Goal: Task Accomplishment & Management: Use online tool/utility

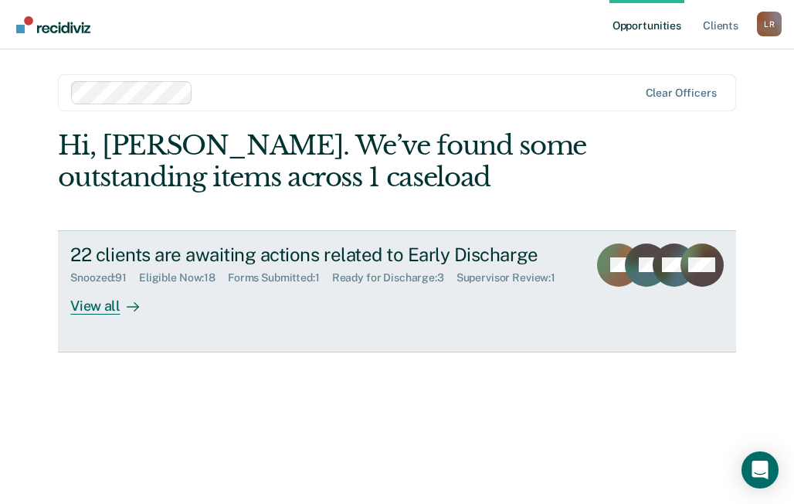
click at [92, 314] on div "View all" at bounding box center [113, 299] width 86 height 30
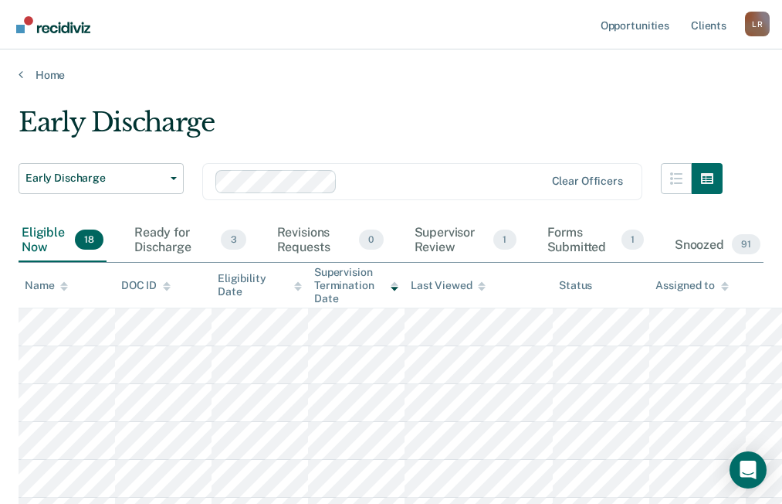
click at [62, 290] on icon at bounding box center [64, 286] width 8 height 10
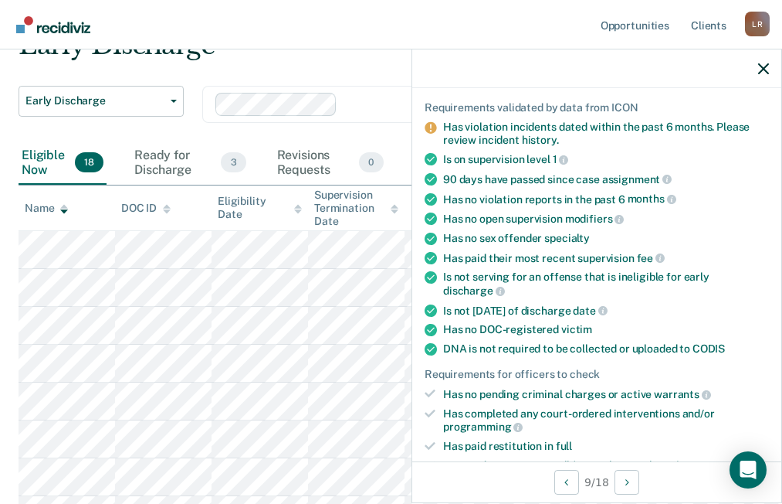
scroll to position [309, 0]
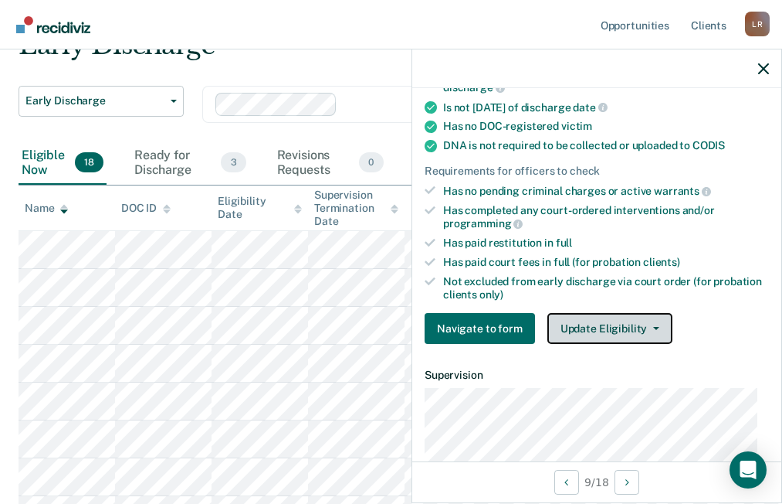
click at [574, 327] on button "Update Eligibility" at bounding box center [610, 328] width 125 height 31
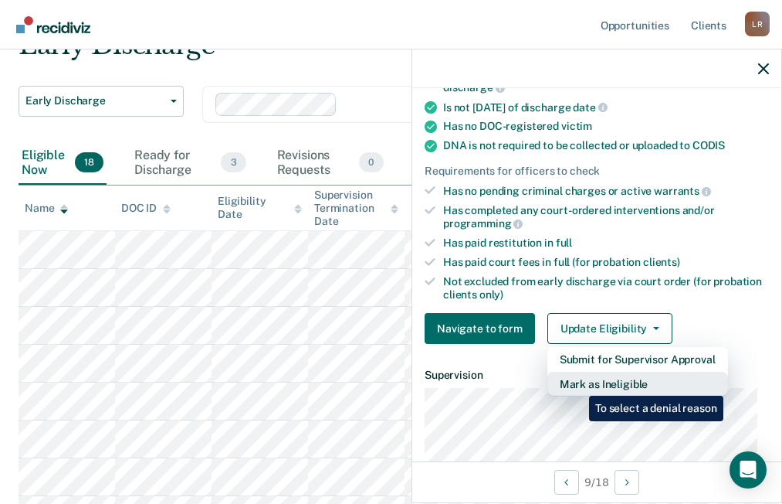
click at [578, 384] on button "Mark as Ineligible" at bounding box center [638, 383] width 181 height 25
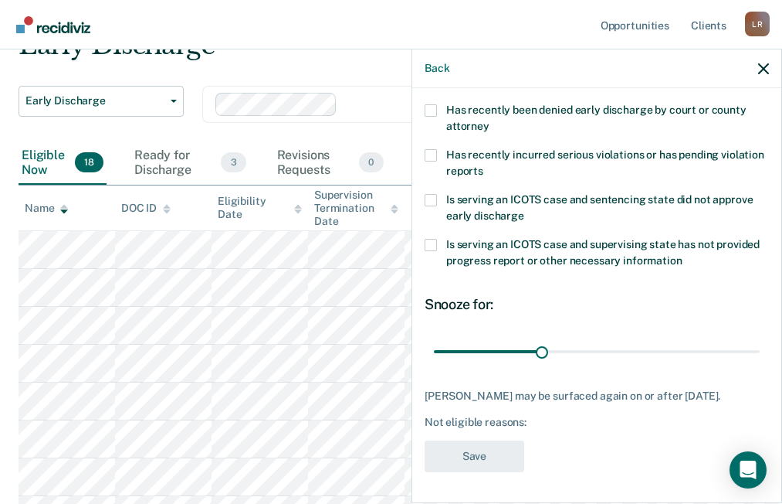
scroll to position [0, 0]
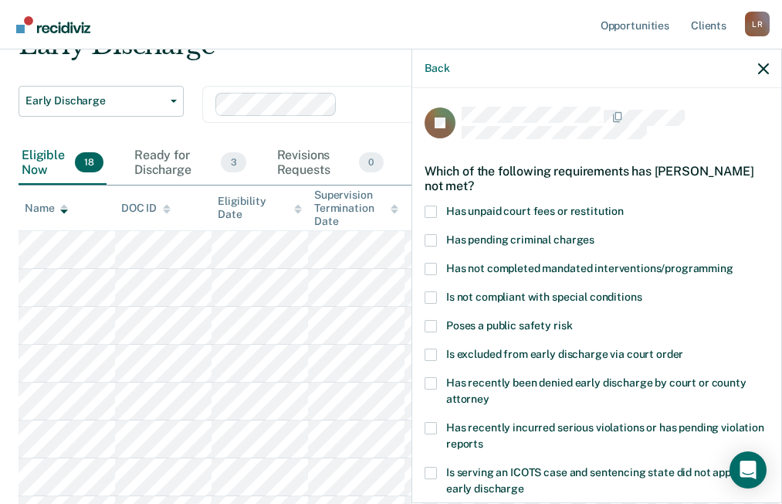
click at [424, 206] on div "JC Which of the following requirements has [PERSON_NAME] not met? Has unpaid co…" at bounding box center [596, 294] width 369 height 412
click at [434, 208] on span at bounding box center [431, 211] width 12 height 12
click at [624, 205] on input "Has unpaid court fees or restitution" at bounding box center [624, 205] width 0 height 0
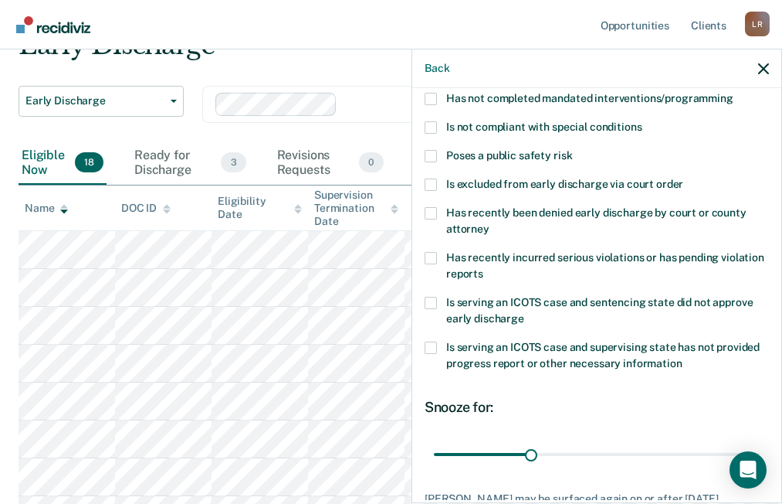
scroll to position [284, 0]
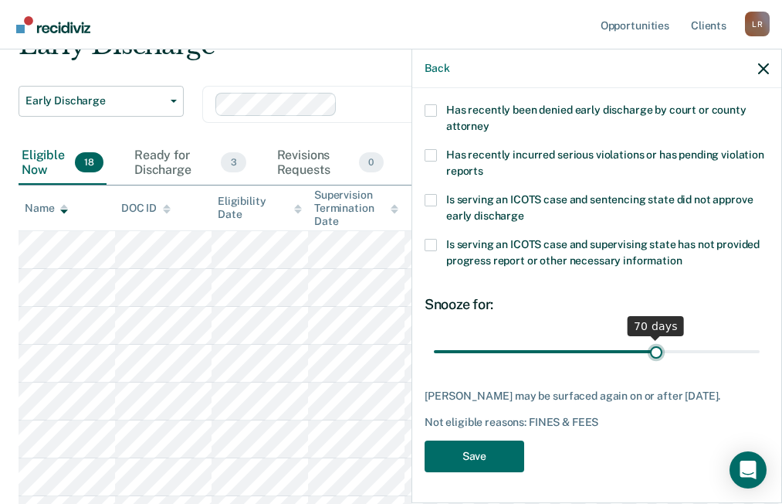
type input "70"
click at [648, 337] on input "range" at bounding box center [597, 350] width 326 height 27
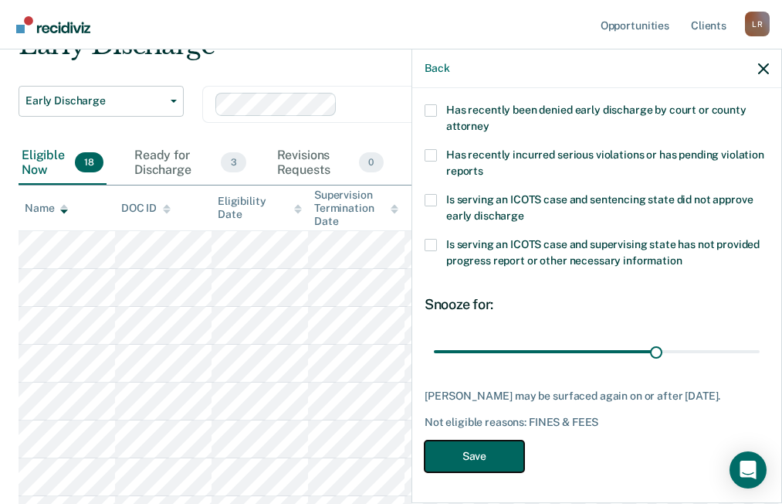
click at [480, 452] on button "Save" at bounding box center [475, 456] width 100 height 32
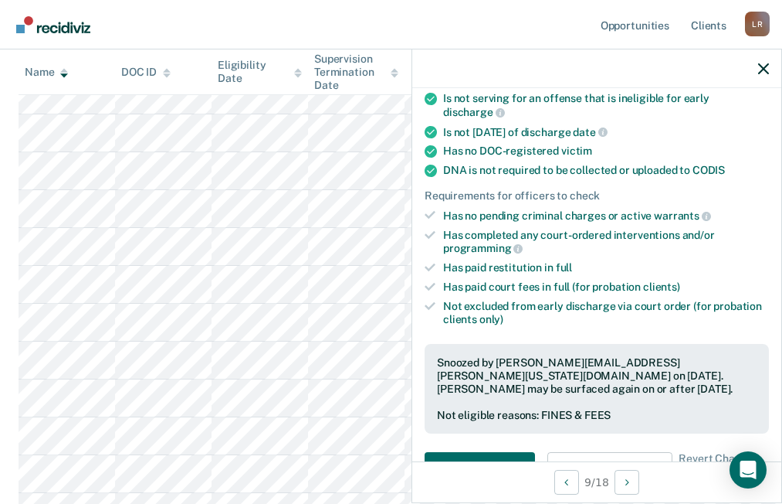
scroll to position [253, 0]
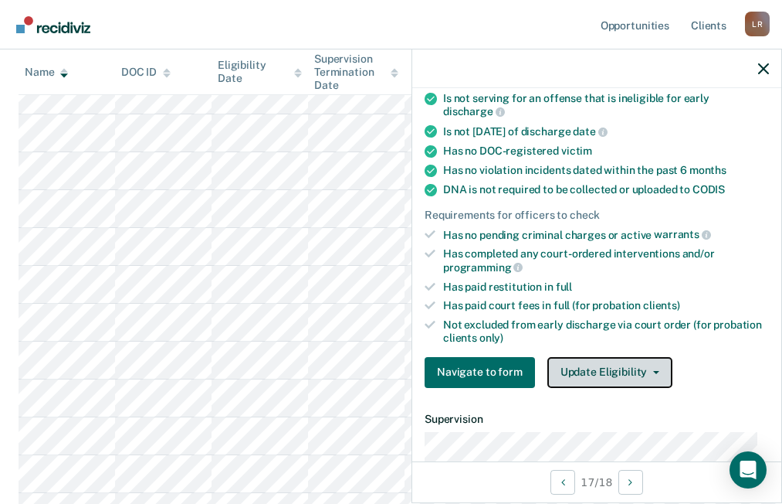
click at [626, 379] on button "Update Eligibility" at bounding box center [610, 372] width 125 height 31
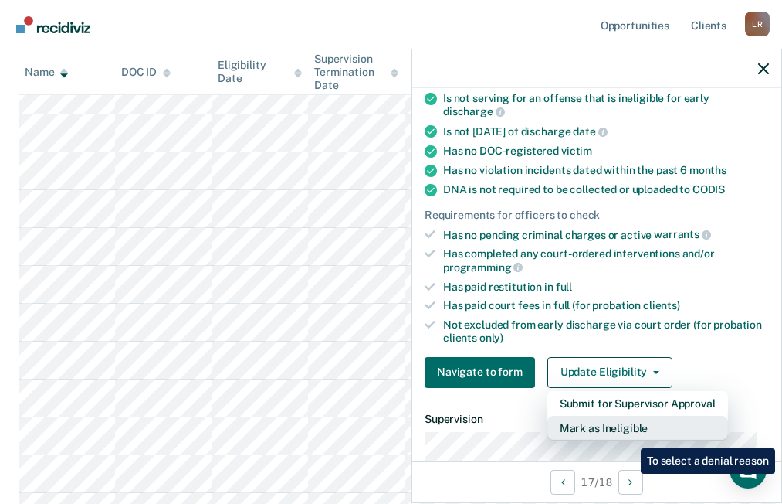
click at [629, 436] on button "Mark as Ineligible" at bounding box center [638, 427] width 181 height 25
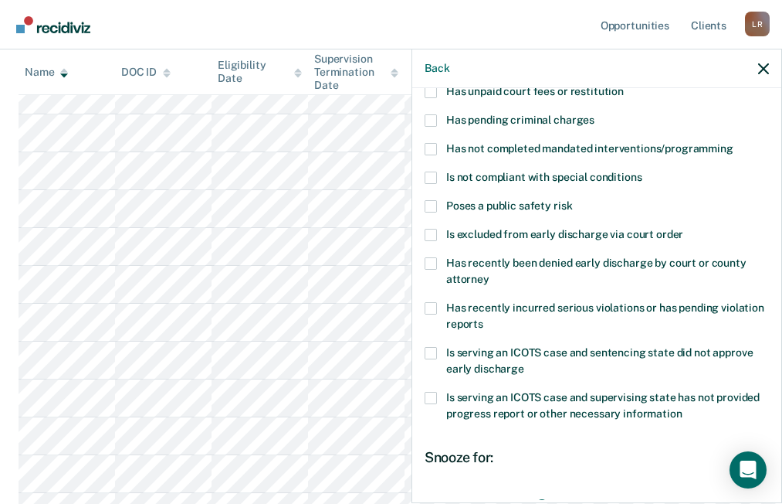
scroll to position [0, 0]
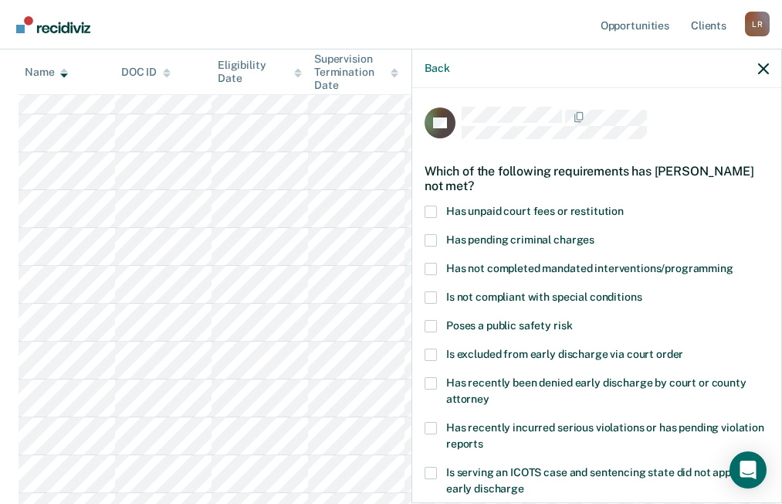
click at [431, 209] on span at bounding box center [431, 211] width 12 height 12
click at [624, 205] on input "Has unpaid court fees or restitution" at bounding box center [624, 205] width 0 height 0
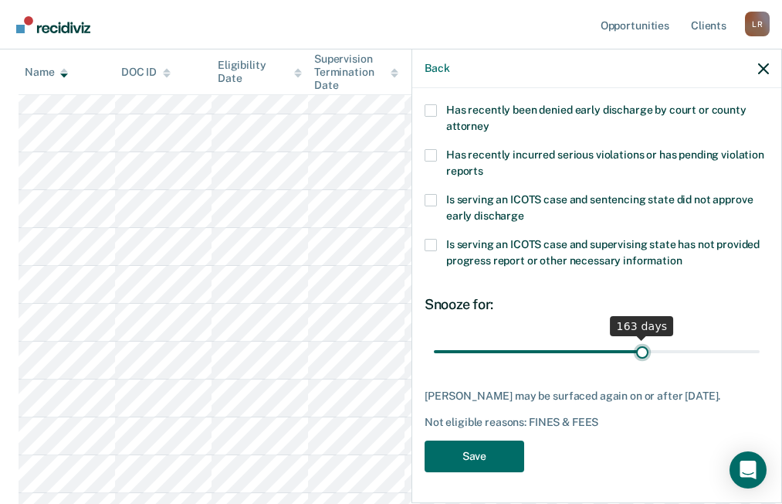
type input "163"
click at [635, 337] on input "range" at bounding box center [597, 350] width 326 height 27
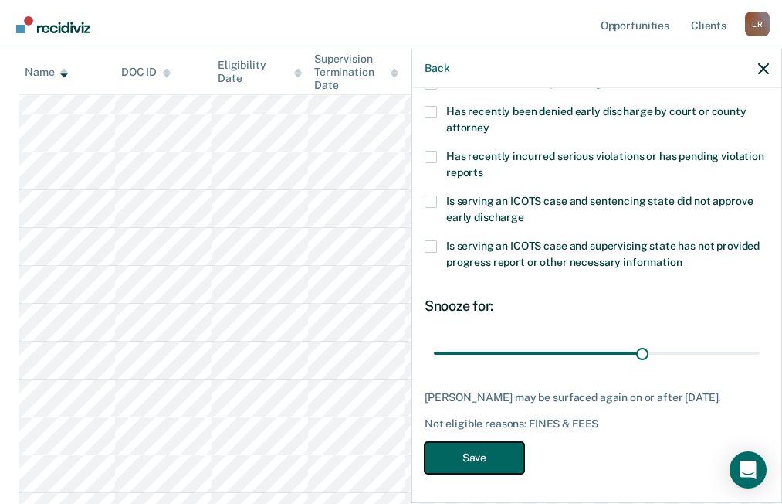
click at [470, 456] on button "Save" at bounding box center [475, 458] width 100 height 32
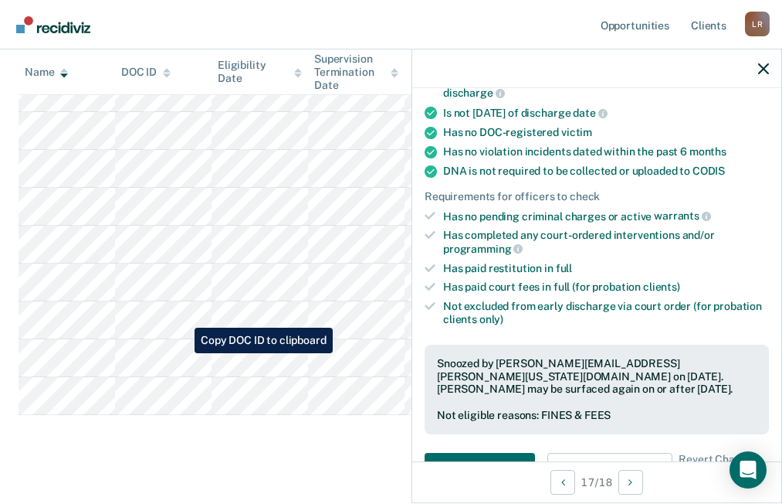
scroll to position [521, 0]
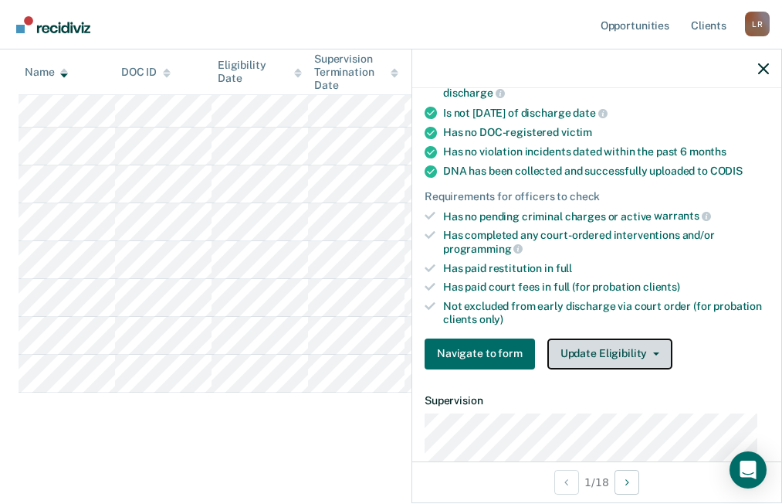
click at [623, 348] on button "Update Eligibility" at bounding box center [610, 353] width 125 height 31
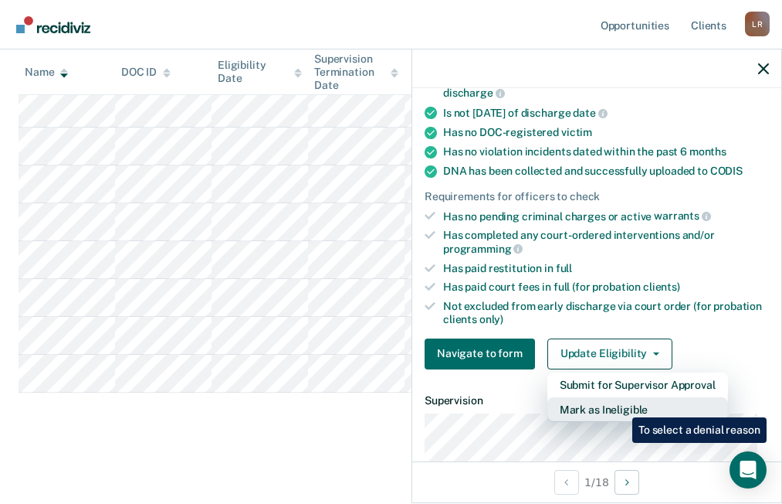
click at [621, 405] on button "Mark as Ineligible" at bounding box center [638, 409] width 181 height 25
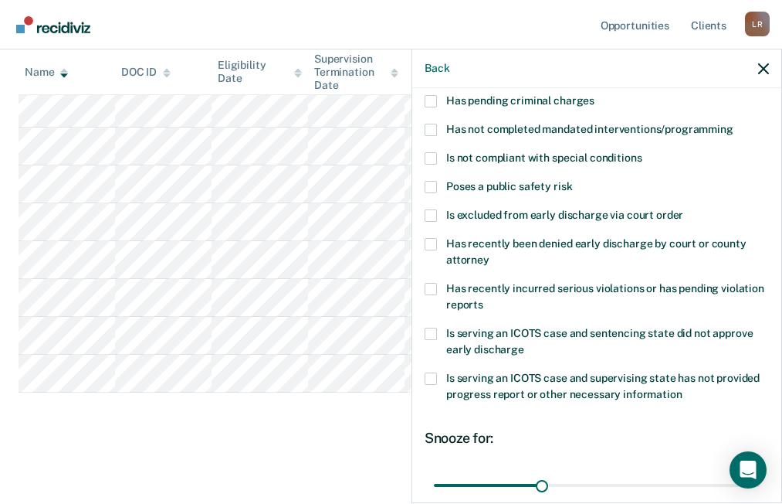
scroll to position [0, 0]
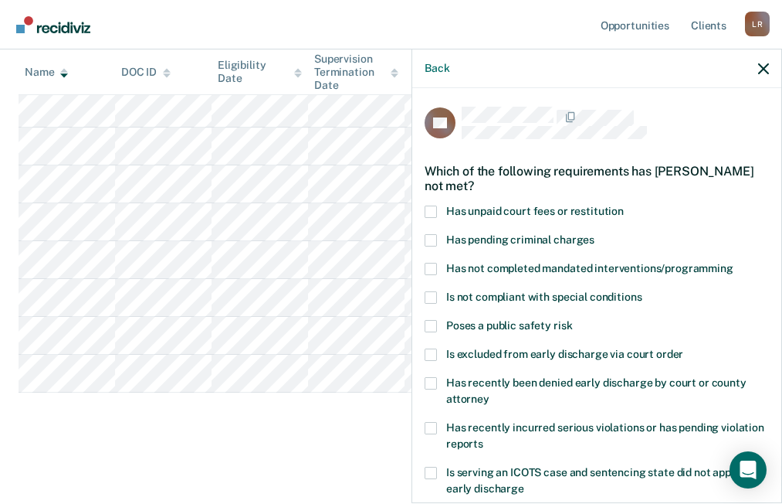
click at [429, 208] on span at bounding box center [431, 211] width 12 height 12
click at [624, 205] on input "Has unpaid court fees or restitution" at bounding box center [624, 205] width 0 height 0
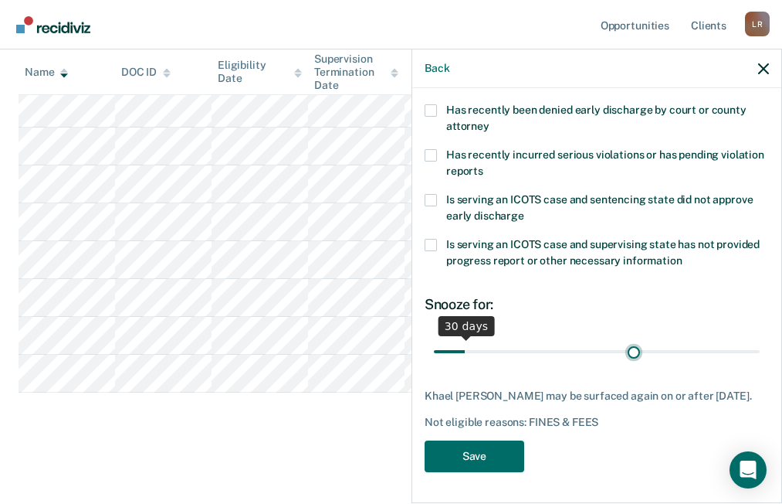
type input "226"
click at [627, 337] on input "range" at bounding box center [597, 350] width 326 height 27
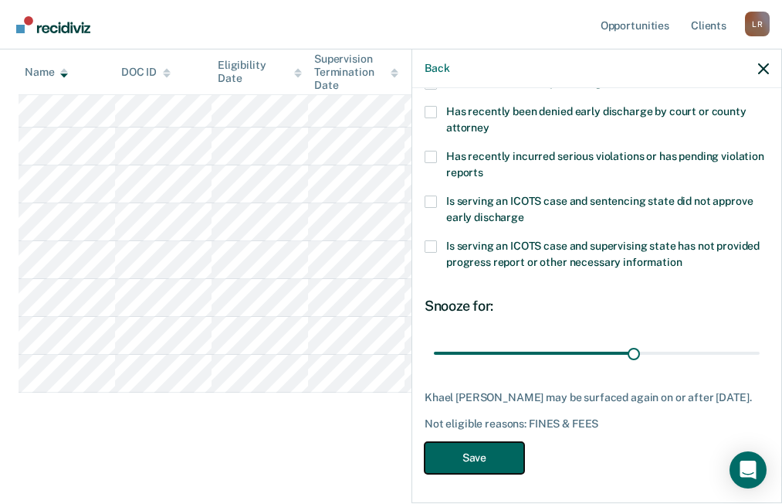
click at [483, 458] on button "Save" at bounding box center [475, 458] width 100 height 32
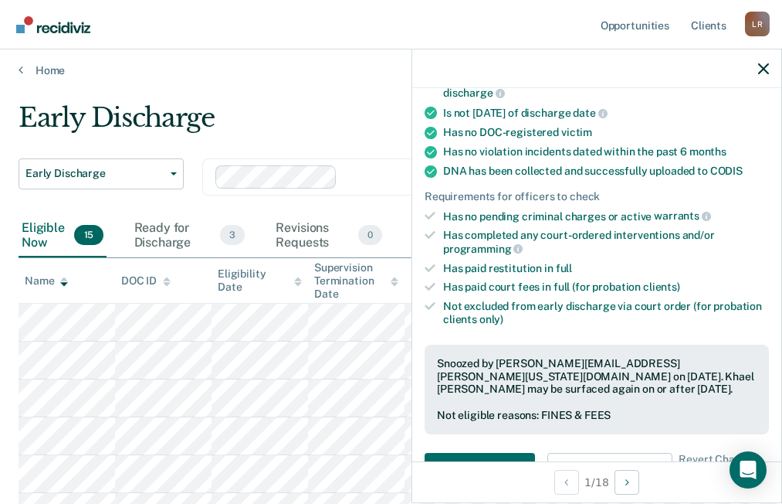
scroll to position [0, 0]
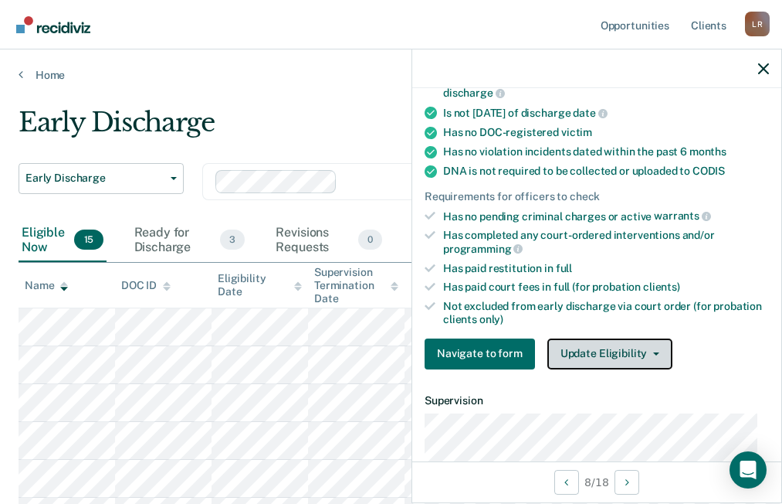
click at [577, 352] on button "Update Eligibility" at bounding box center [610, 353] width 125 height 31
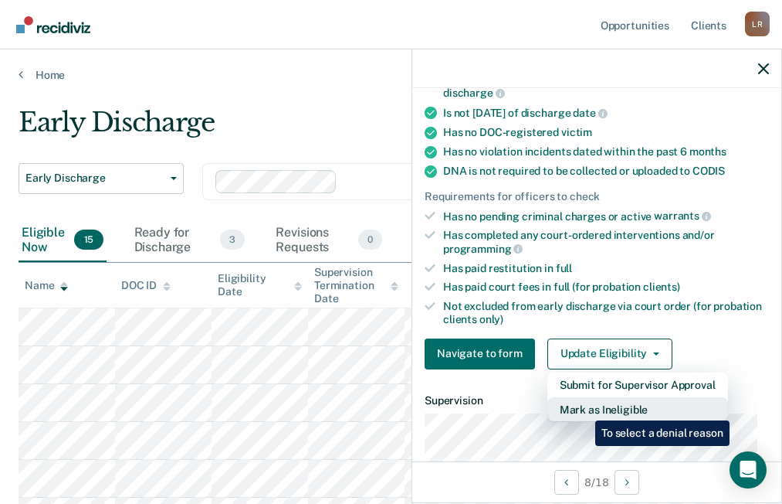
click at [584, 409] on button "Mark as Ineligible" at bounding box center [638, 409] width 181 height 25
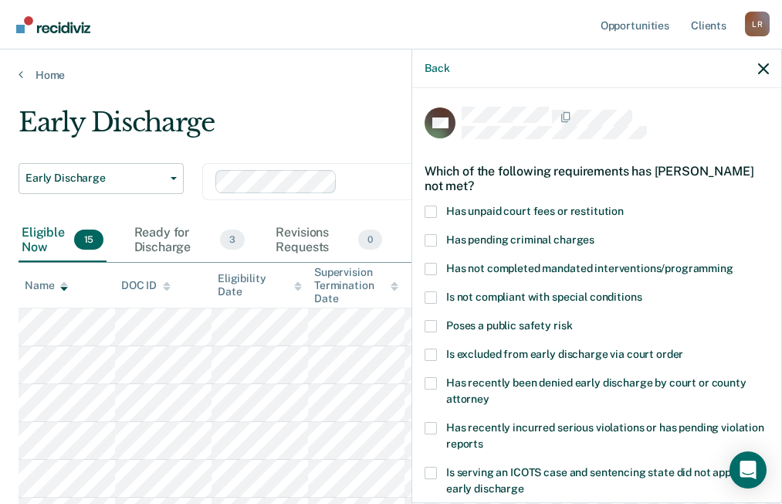
click at [432, 354] on span at bounding box center [431, 354] width 12 height 12
click at [683, 348] on input "Is excluded from early discharge via court order" at bounding box center [683, 348] width 0 height 0
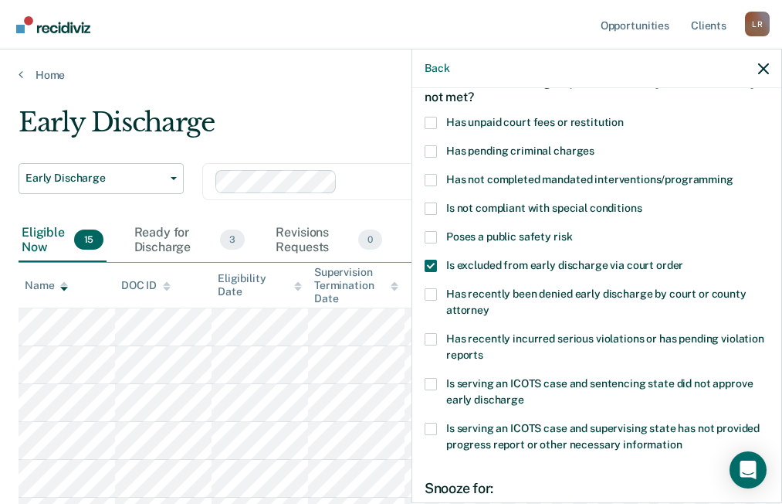
scroll to position [271, 0]
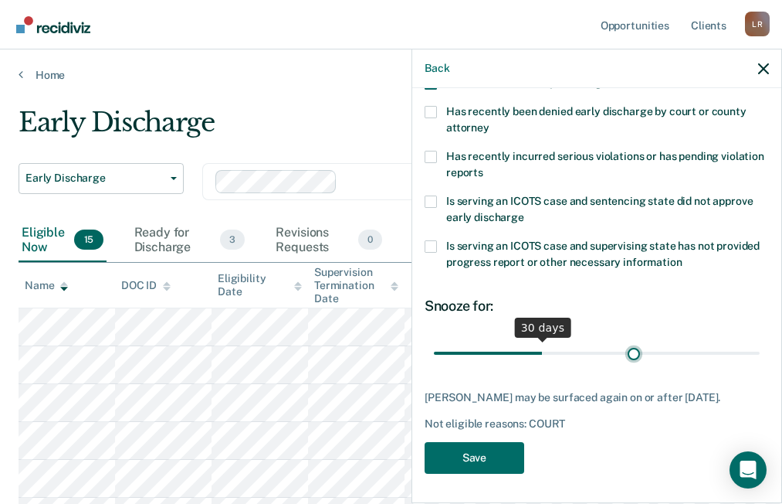
type input "56"
click at [626, 346] on input "range" at bounding box center [597, 352] width 326 height 27
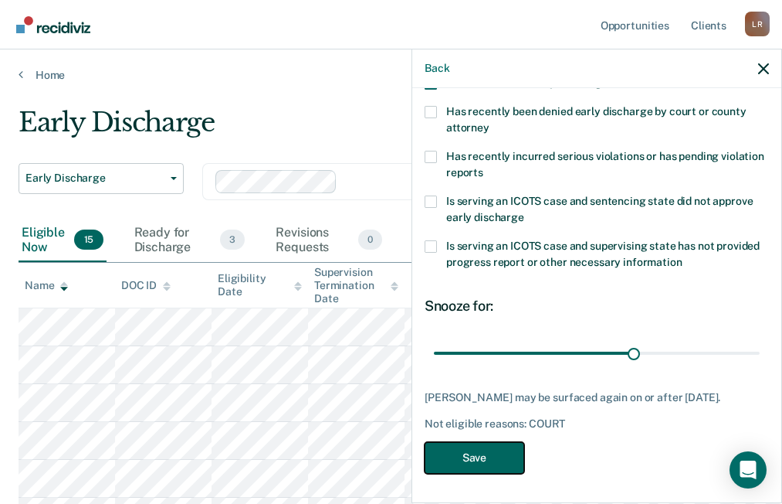
click at [460, 466] on button "Save" at bounding box center [475, 458] width 100 height 32
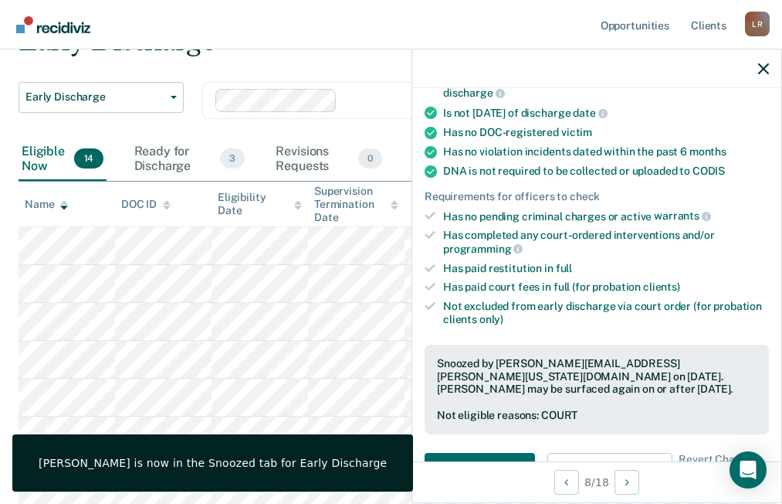
scroll to position [77, 0]
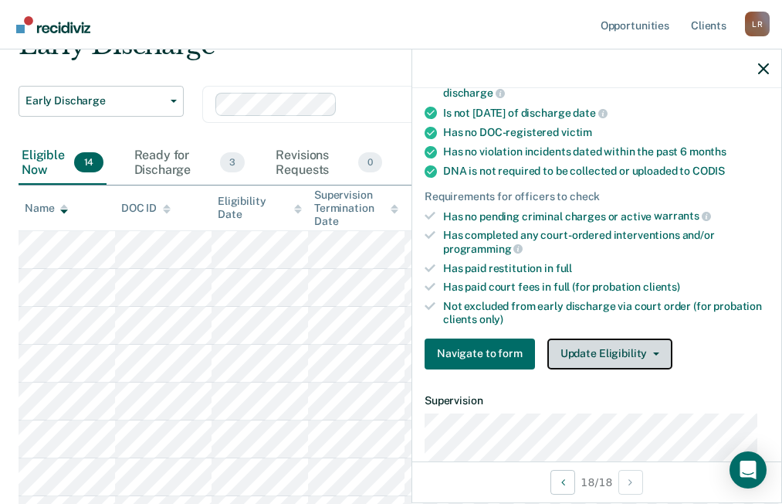
click at [609, 347] on button "Update Eligibility" at bounding box center [610, 353] width 125 height 31
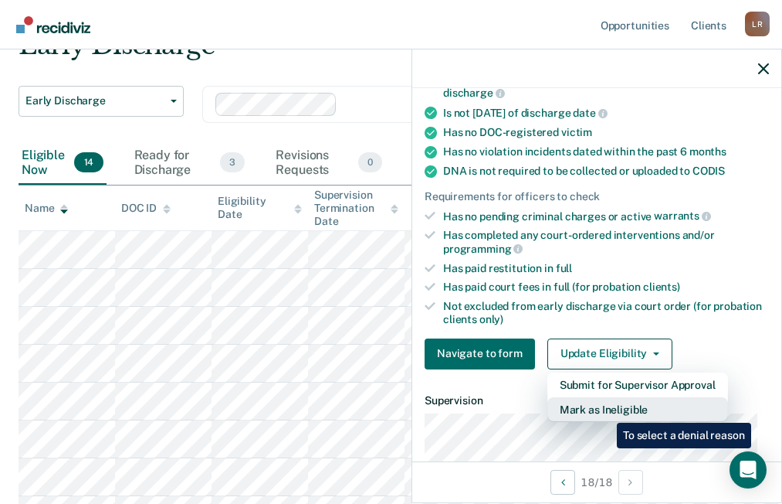
click at [605, 411] on button "Mark as Ineligible" at bounding box center [638, 409] width 181 height 25
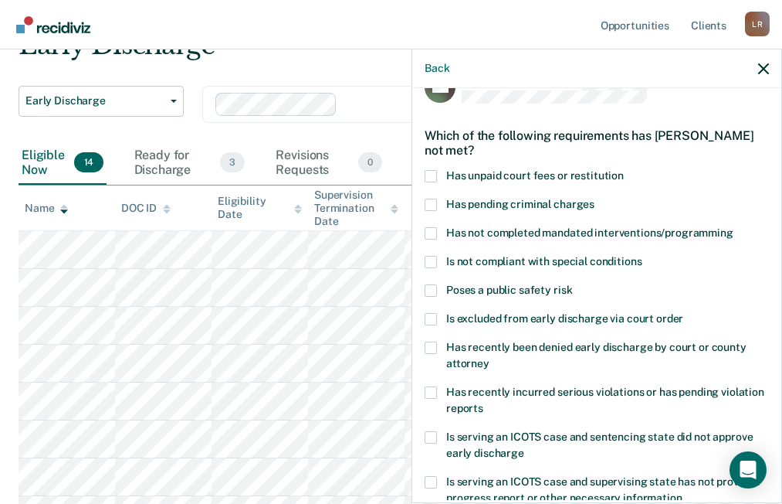
scroll to position [0, 0]
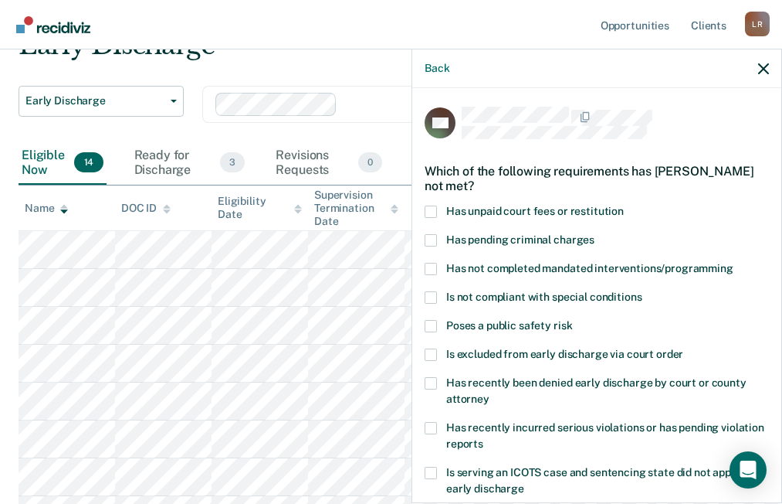
click at [436, 353] on span at bounding box center [431, 354] width 12 height 12
click at [683, 348] on input "Is excluded from early discharge via court order" at bounding box center [683, 348] width 0 height 0
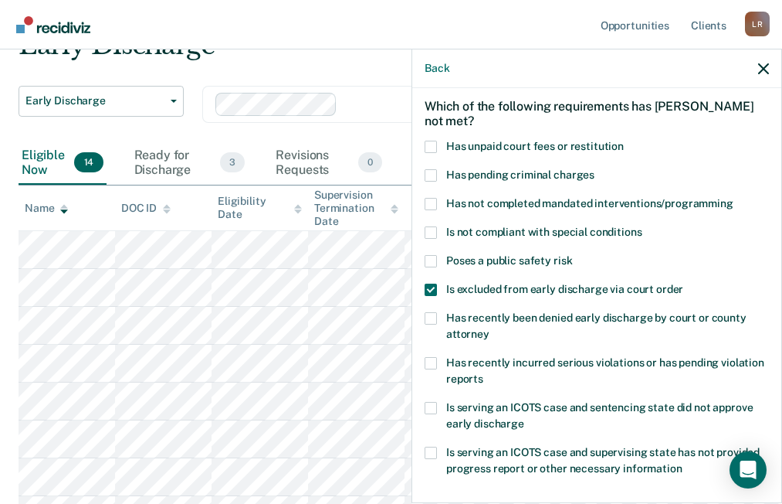
scroll to position [284, 0]
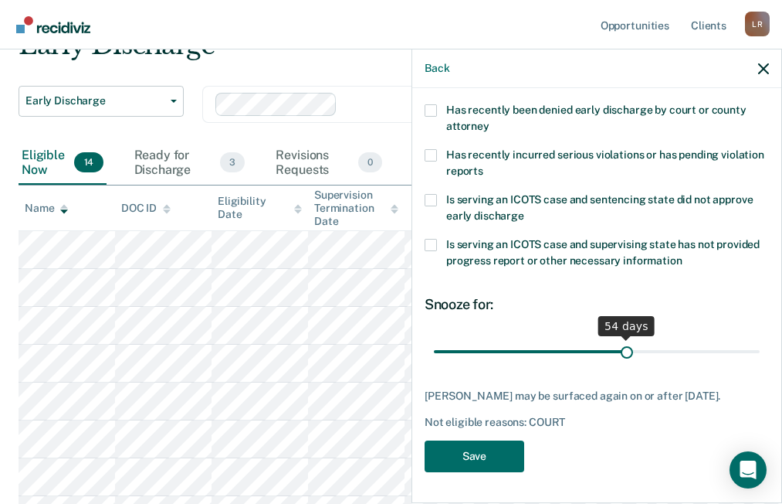
drag, startPoint x: 619, startPoint y: 333, endPoint x: 610, endPoint y: 343, distance: 13.7
type input "54"
click at [620, 337] on input "range" at bounding box center [597, 350] width 326 height 27
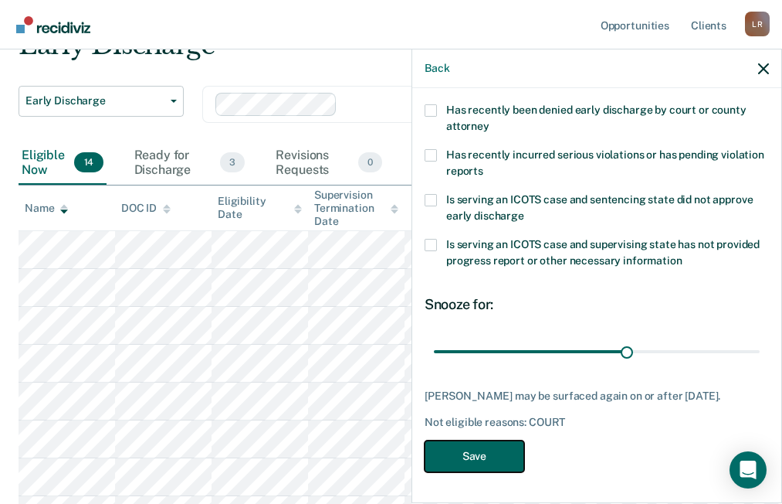
click at [467, 458] on button "Save" at bounding box center [475, 456] width 100 height 32
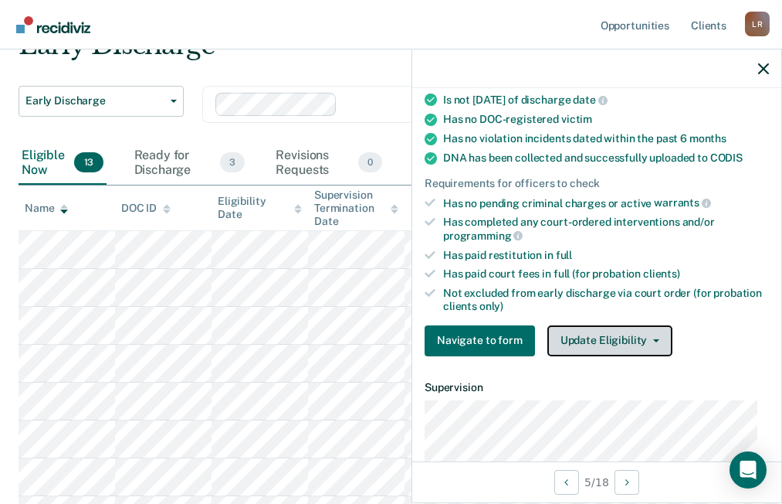
click at [596, 340] on button "Update Eligibility" at bounding box center [610, 340] width 125 height 31
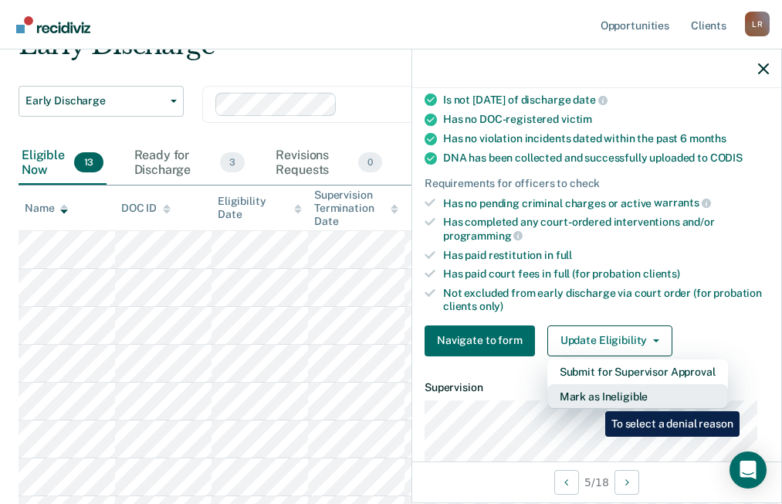
click at [594, 399] on button "Mark as Ineligible" at bounding box center [638, 396] width 181 height 25
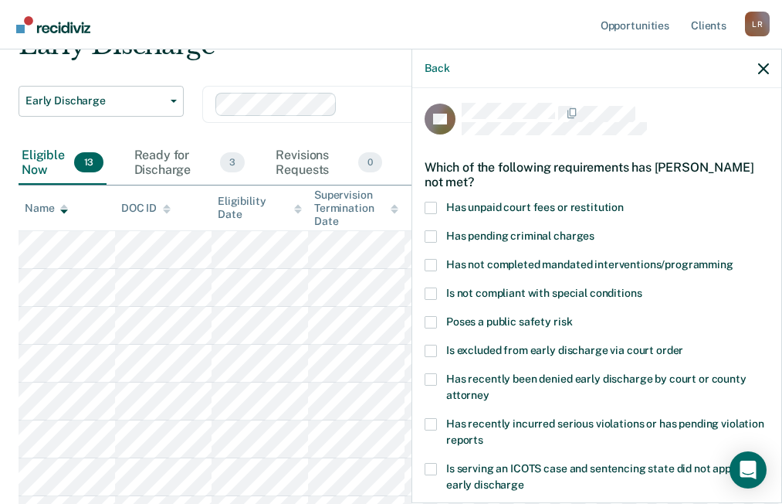
scroll to position [0, 0]
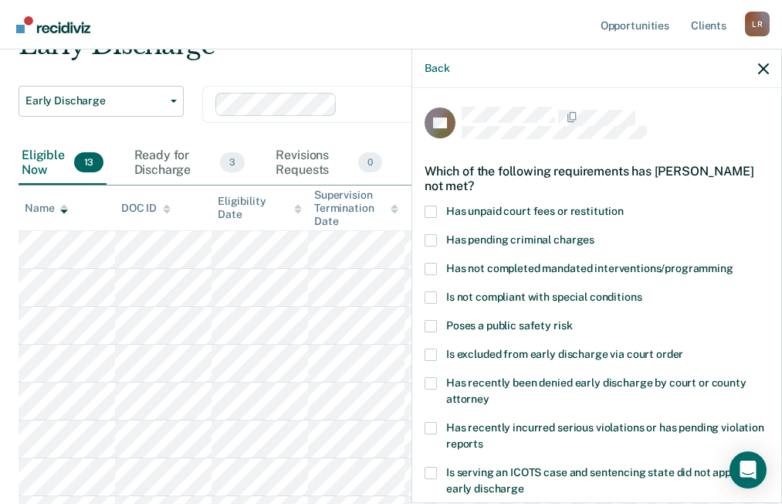
click at [434, 357] on span at bounding box center [431, 354] width 12 height 12
click at [683, 348] on input "Is excluded from early discharge via court order" at bounding box center [683, 348] width 0 height 0
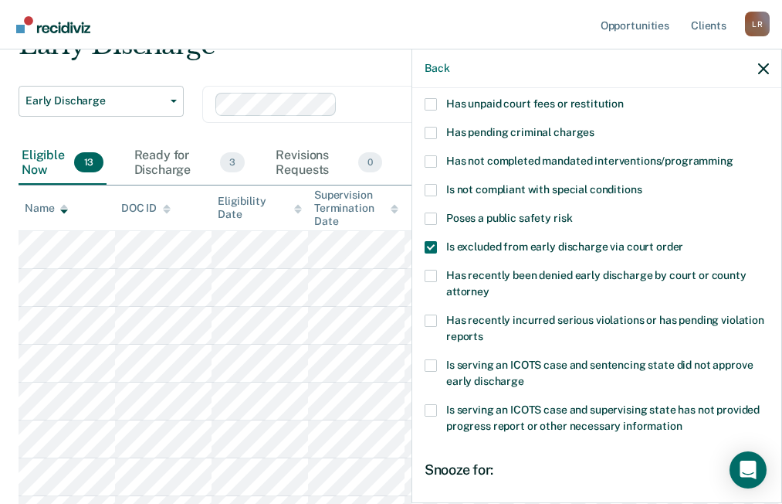
scroll to position [284, 0]
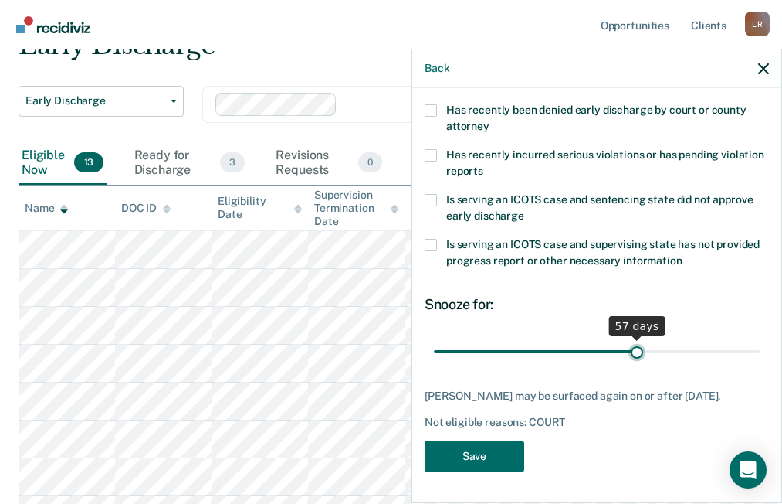
type input "57"
click at [630, 342] on input "range" at bounding box center [597, 350] width 326 height 27
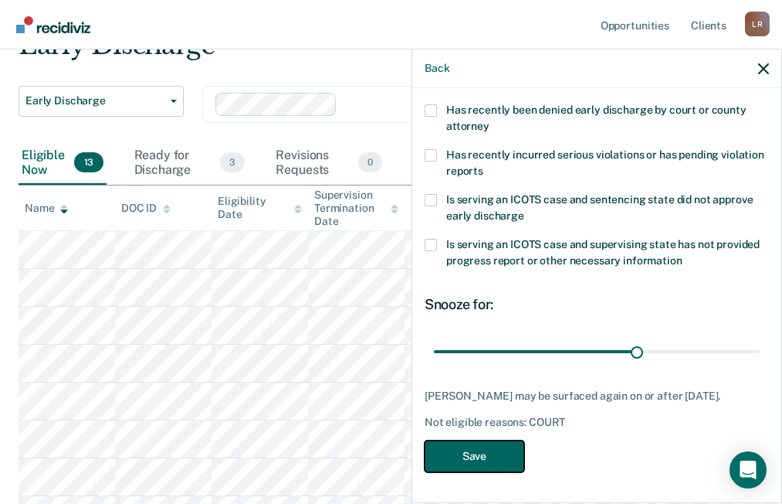
click at [482, 450] on button "Save" at bounding box center [475, 456] width 100 height 32
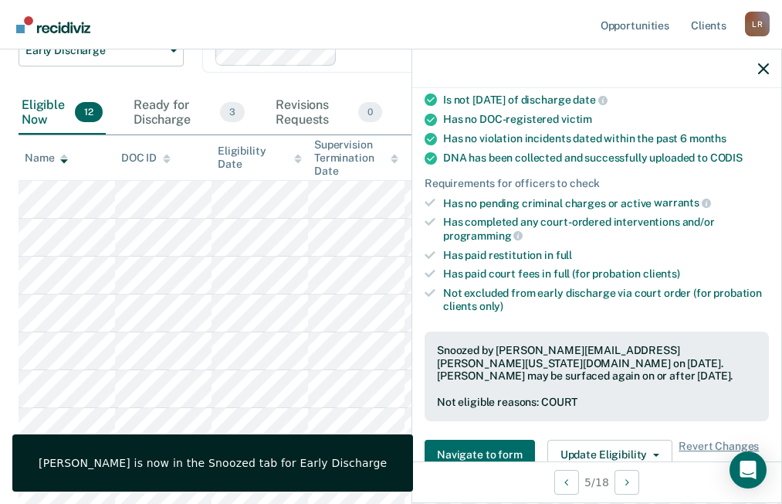
scroll to position [154, 0]
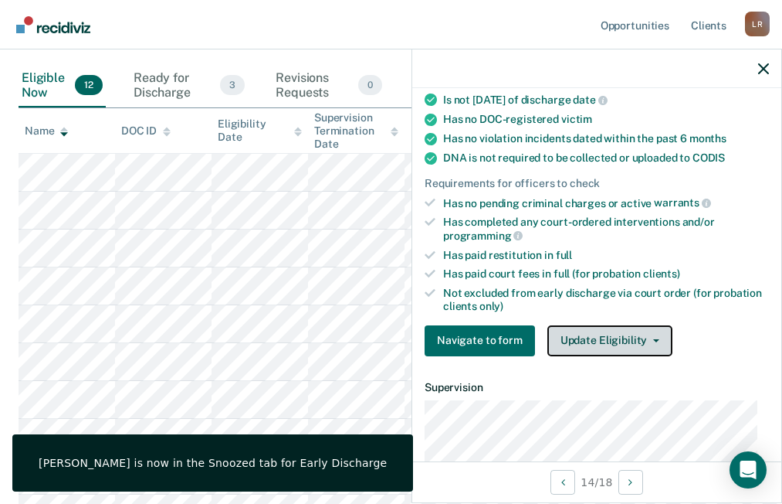
click at [641, 334] on button "Update Eligibility" at bounding box center [610, 340] width 125 height 31
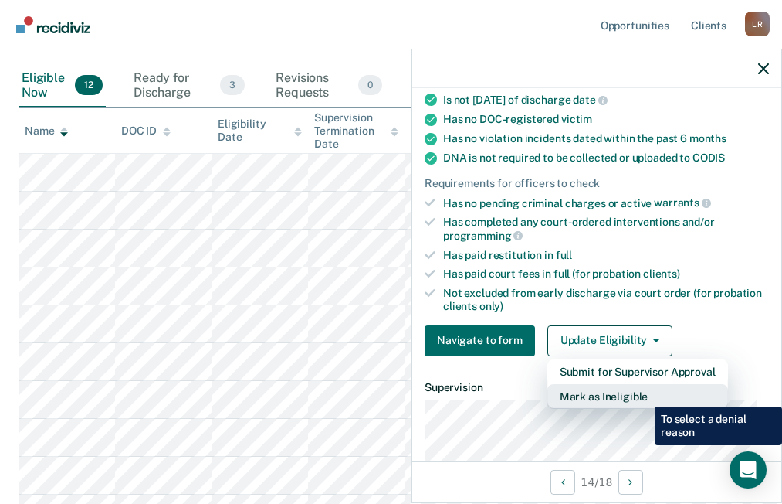
click at [643, 395] on button "Mark as Ineligible" at bounding box center [638, 396] width 181 height 25
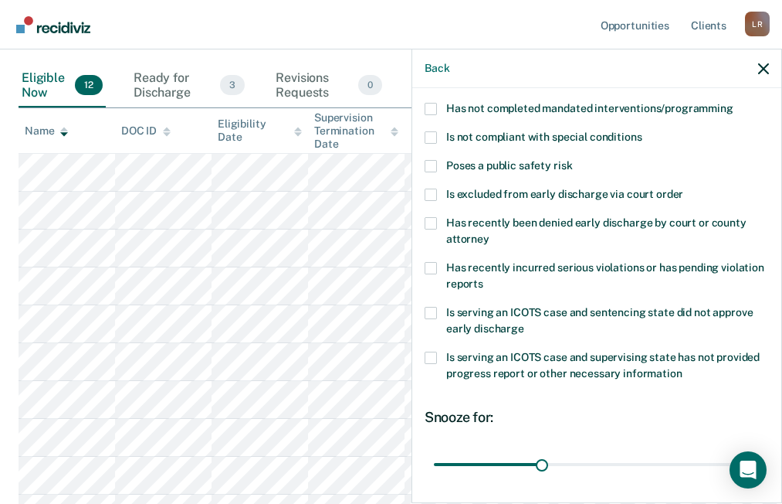
scroll to position [0, 0]
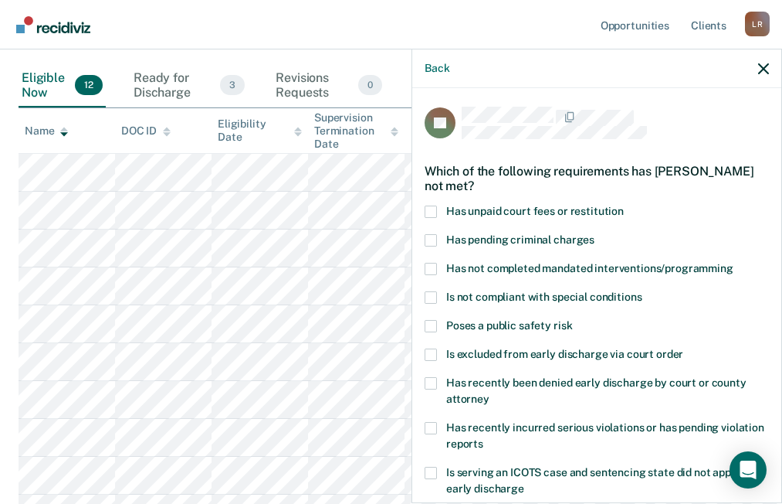
click at [434, 357] on span at bounding box center [431, 354] width 12 height 12
click at [683, 348] on input "Is excluded from early discharge via court order" at bounding box center [683, 348] width 0 height 0
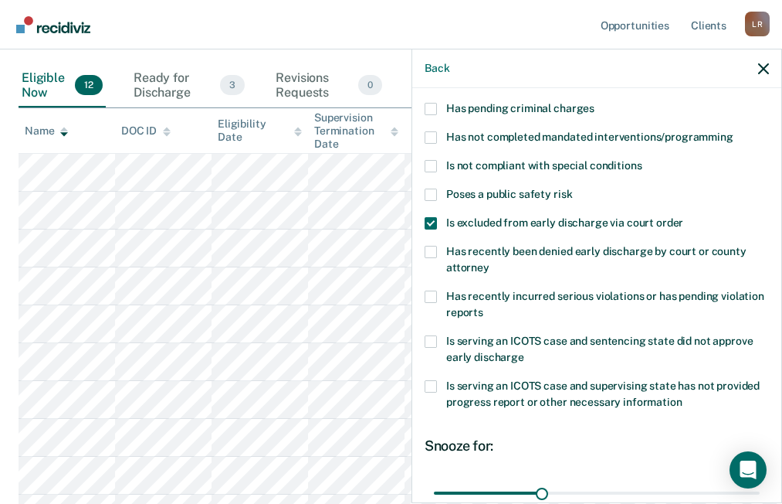
scroll to position [284, 0]
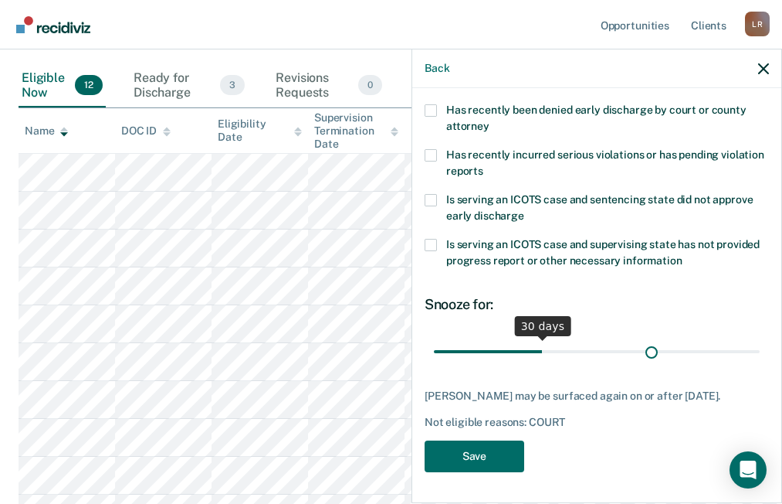
type input "61"
click at [645, 338] on input "range" at bounding box center [597, 350] width 326 height 27
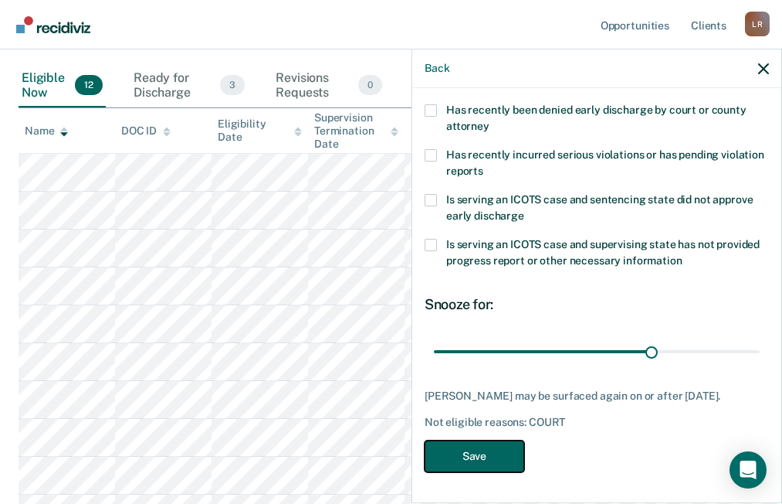
click at [468, 449] on button "Save" at bounding box center [475, 456] width 100 height 32
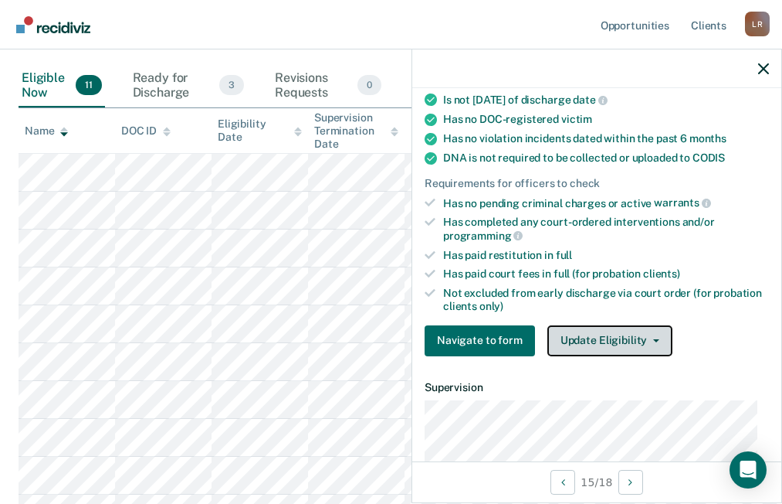
click at [624, 349] on button "Update Eligibility" at bounding box center [610, 340] width 125 height 31
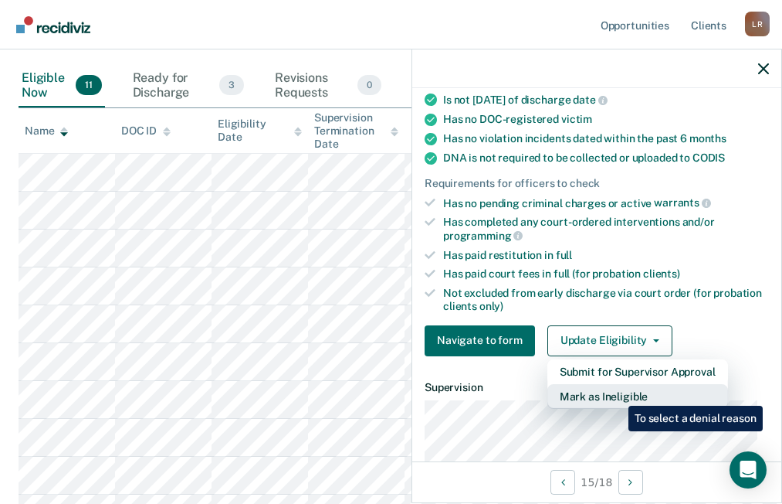
click at [617, 394] on button "Mark as Ineligible" at bounding box center [638, 396] width 181 height 25
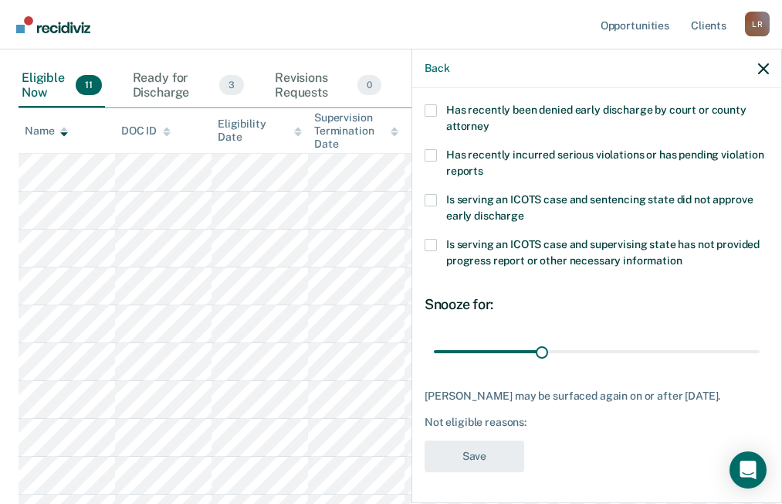
scroll to position [0, 0]
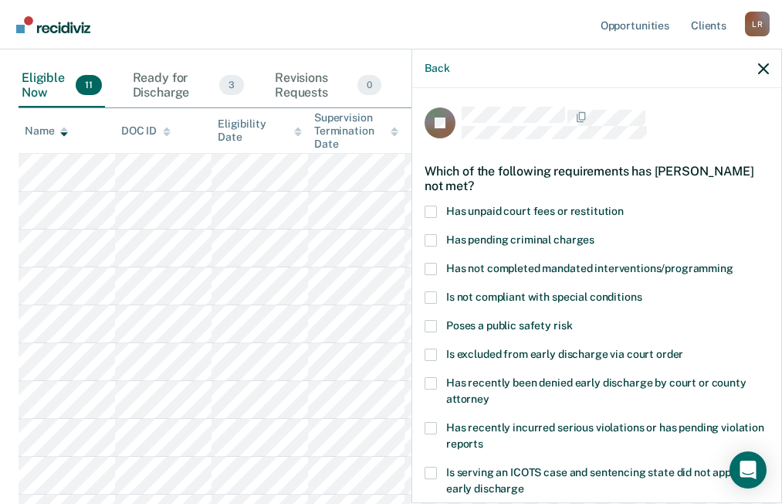
click at [434, 354] on span at bounding box center [431, 354] width 12 height 12
click at [683, 348] on input "Is excluded from early discharge via court order" at bounding box center [683, 348] width 0 height 0
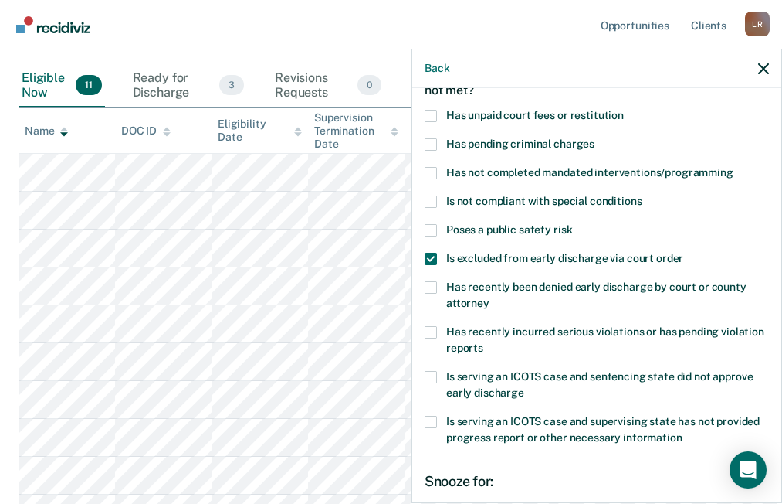
scroll to position [284, 0]
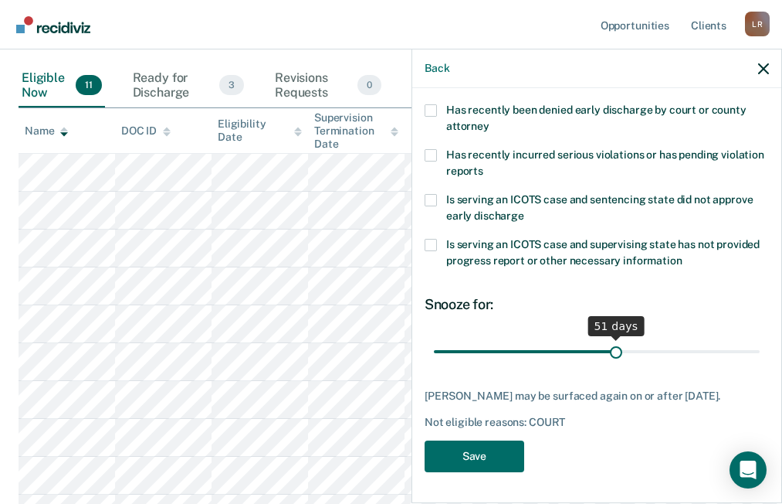
type input "51"
click at [611, 337] on input "range" at bounding box center [597, 350] width 326 height 27
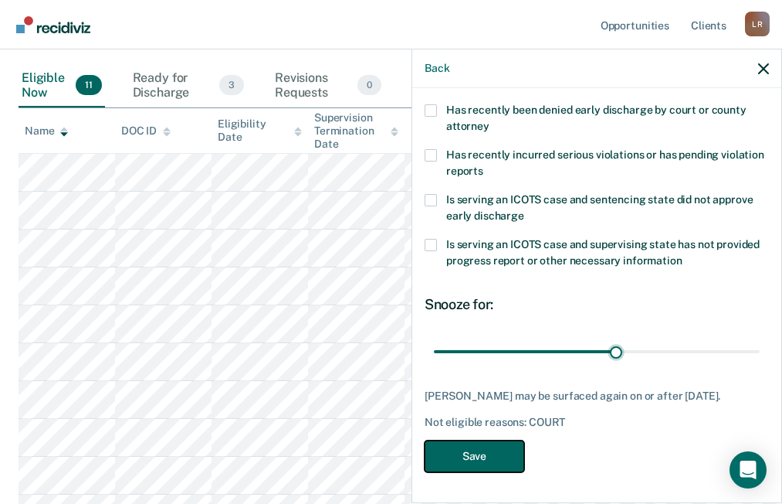
click at [469, 453] on button "Save" at bounding box center [475, 456] width 100 height 32
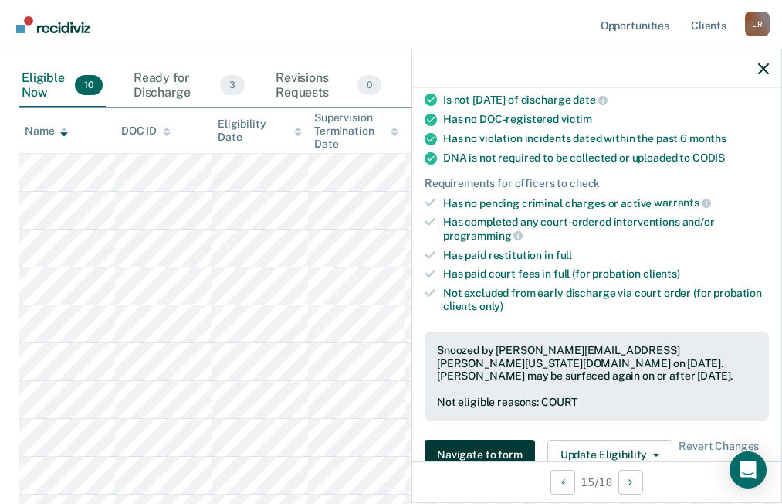
scroll to position [0, 0]
